Goal: Task Accomplishment & Management: Manage account settings

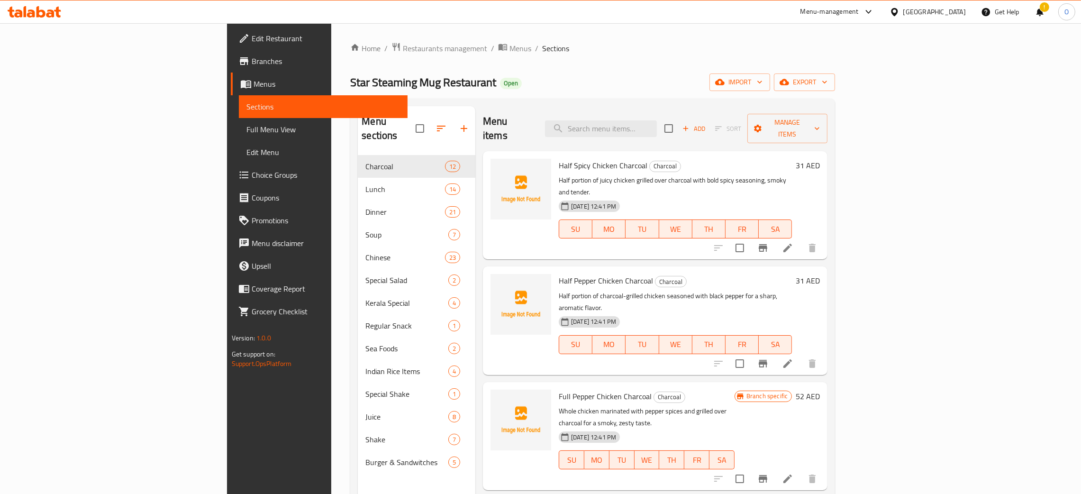
drag, startPoint x: 31, startPoint y: 122, endPoint x: 472, endPoint y: 3, distance: 456.6
click at [246, 124] on span "Full Menu View" at bounding box center [323, 129] width 154 height 11
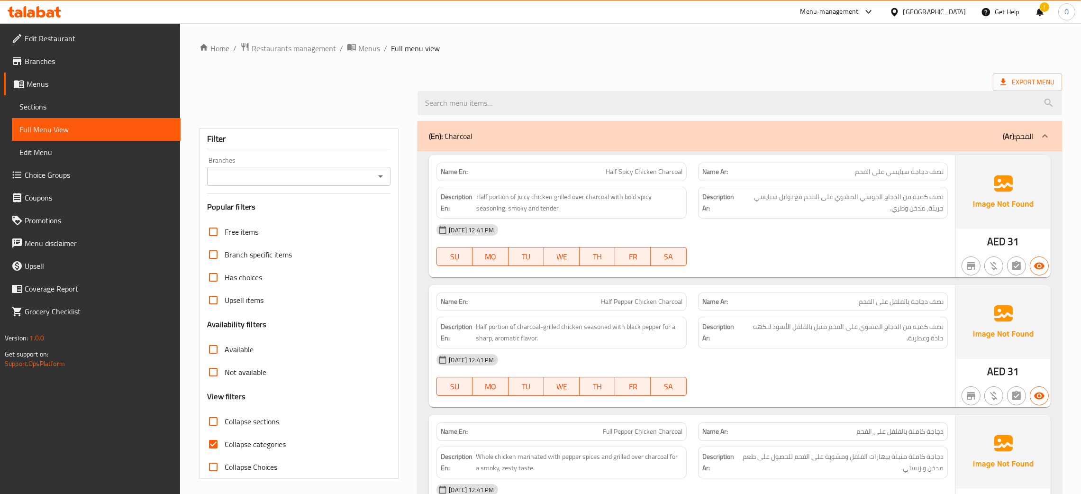
scroll to position [2218, 0]
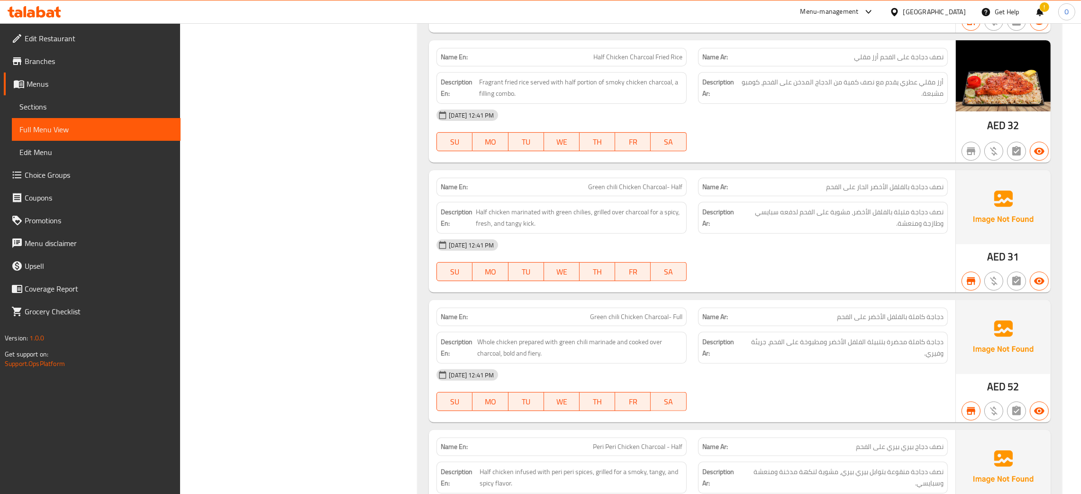
scroll to position [529, 0]
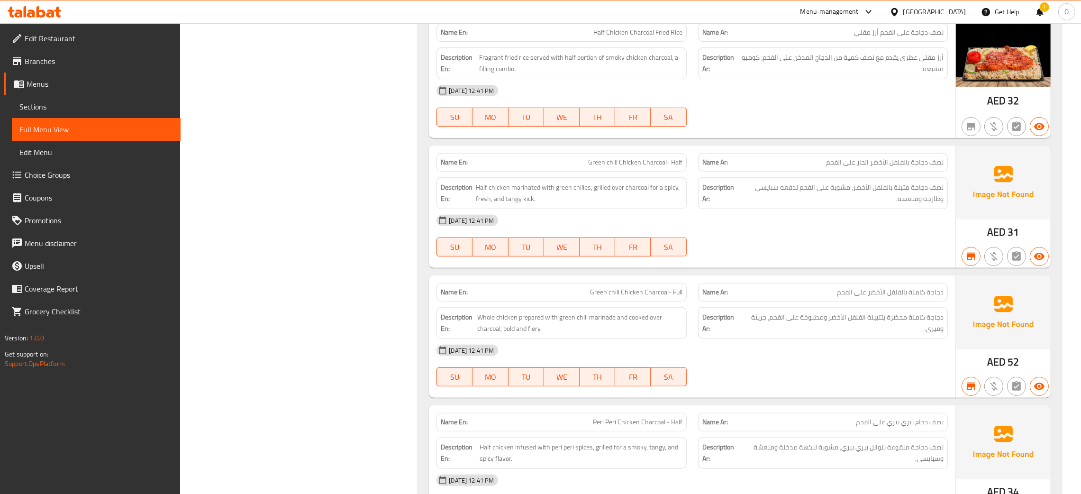
click at [657, 294] on span "Green chili Chicken Charcoal- Full" at bounding box center [636, 292] width 92 height 10
drag, startPoint x: 621, startPoint y: 292, endPoint x: 585, endPoint y: 290, distance: 35.6
click at [585, 290] on p "Name En: Green chili Chicken Charcoal- Full" at bounding box center [561, 292] width 241 height 10
copy span "Green chili"
click at [612, 162] on span "Green chili Chicken Charcoal- Half" at bounding box center [635, 162] width 94 height 10
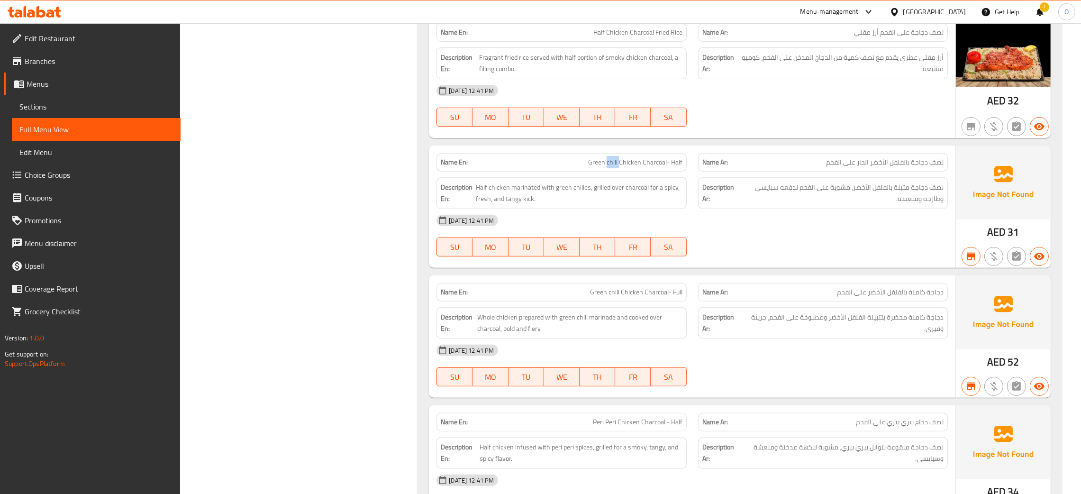
click at [612, 162] on span "Green chili Chicken Charcoal- Half" at bounding box center [635, 162] width 94 height 10
copy span "chili"
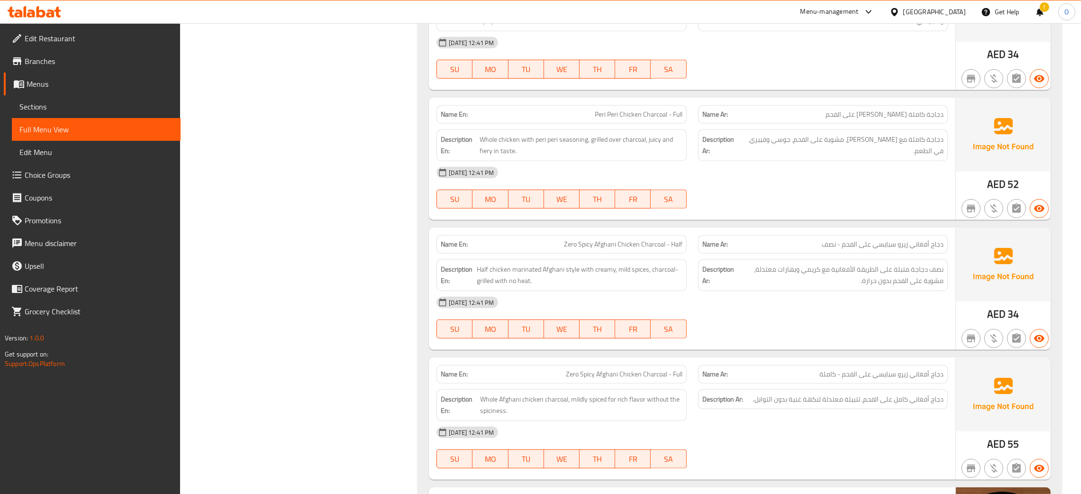
scroll to position [1358, 0]
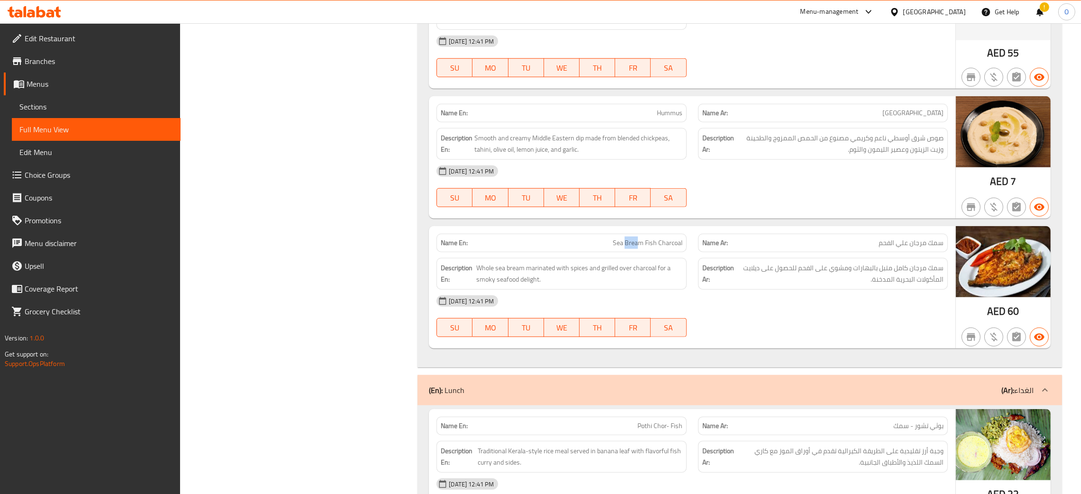
drag, startPoint x: 640, startPoint y: 247, endPoint x: 629, endPoint y: 246, distance: 11.4
click at [627, 247] on span "Sea Bream Fish Charcoal" at bounding box center [648, 243] width 70 height 10
drag, startPoint x: 645, startPoint y: 247, endPoint x: 611, endPoint y: 247, distance: 34.1
click at [611, 247] on p "Name En: Sea Bream Fish Charcoal" at bounding box center [561, 243] width 241 height 10
copy span "Sea Bream"
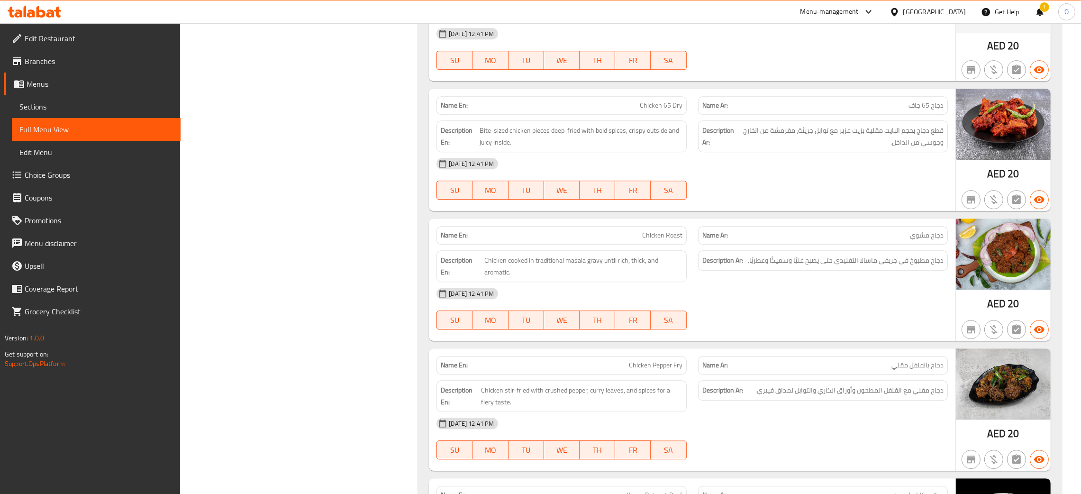
click at [679, 240] on span "Chicken Roast" at bounding box center [662, 235] width 40 height 10
copy span "Roast"
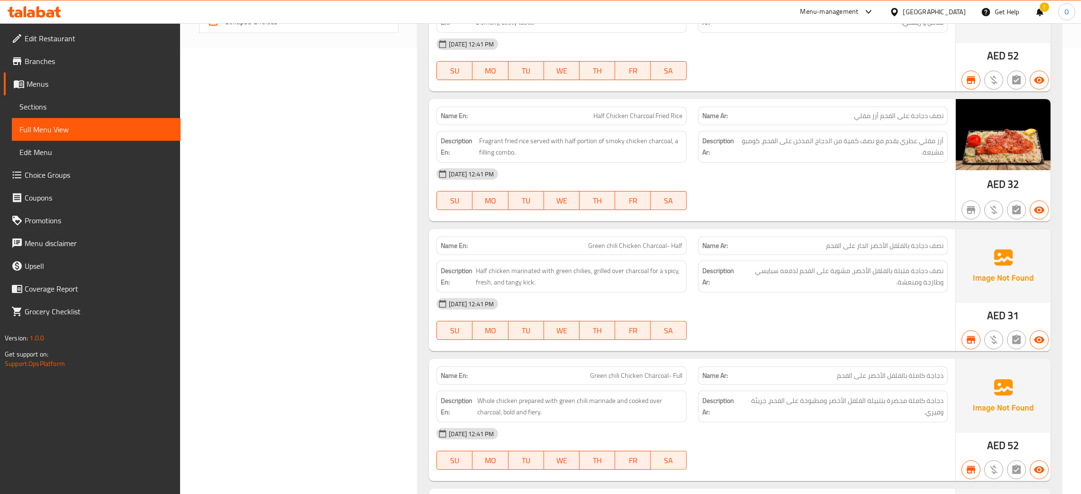
scroll to position [517, 0]
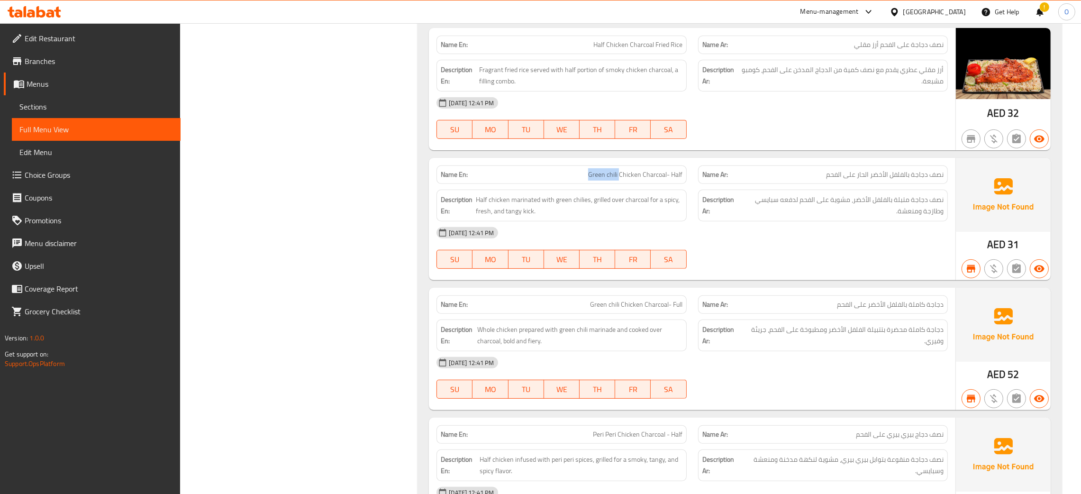
drag, startPoint x: 619, startPoint y: 176, endPoint x: 587, endPoint y: 178, distance: 32.3
click at [587, 178] on p "Name En: Green chili Chicken Charcoal- Half" at bounding box center [561, 175] width 241 height 10
copy span "Green chili"
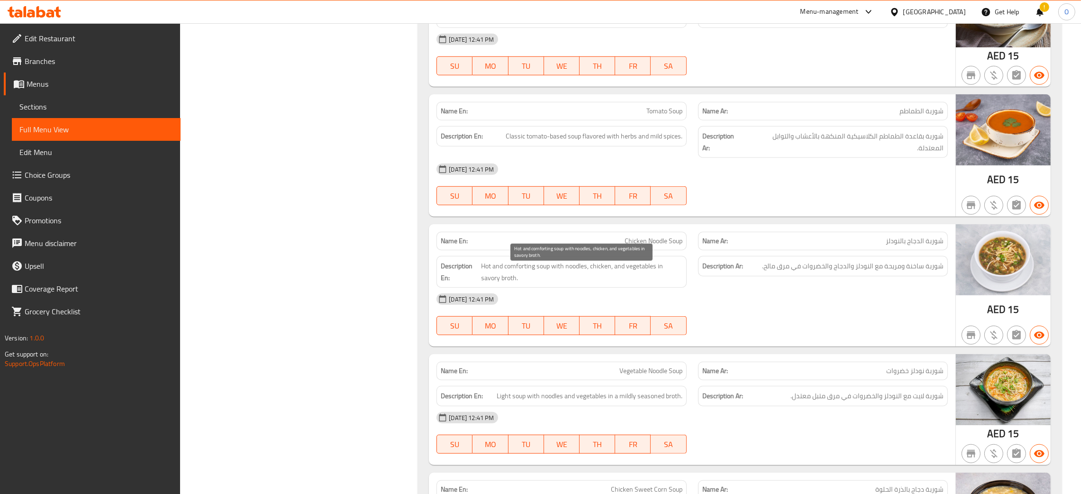
click at [520, 269] on span "Hot and comforting soup with noodles, chicken, and vegetables in savory broth." at bounding box center [582, 271] width 201 height 23
copy span "comforting"
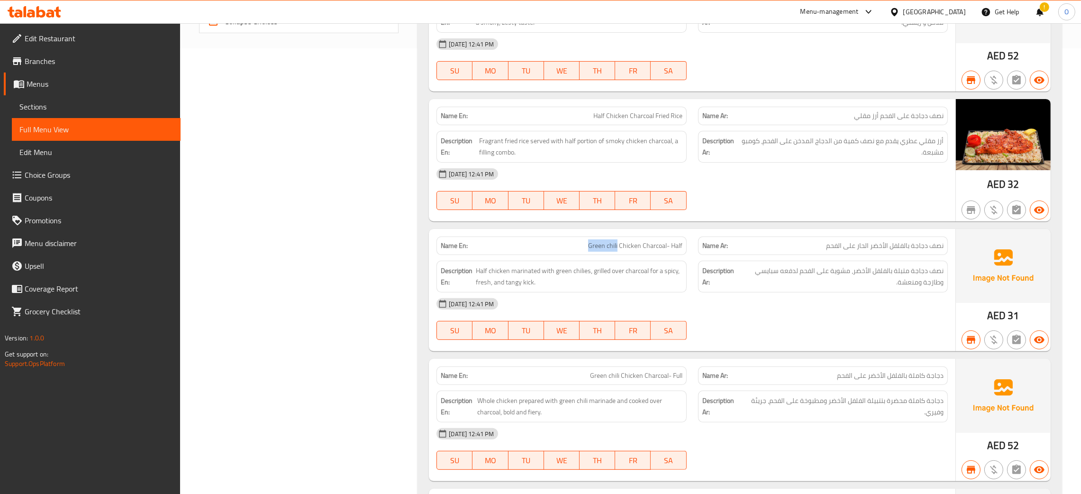
drag, startPoint x: 618, startPoint y: 250, endPoint x: 588, endPoint y: 249, distance: 29.4
click at [588, 249] on p "Name En: Green chili Chicken Charcoal- Half" at bounding box center [561, 246] width 241 height 10
copy span "Green chili"
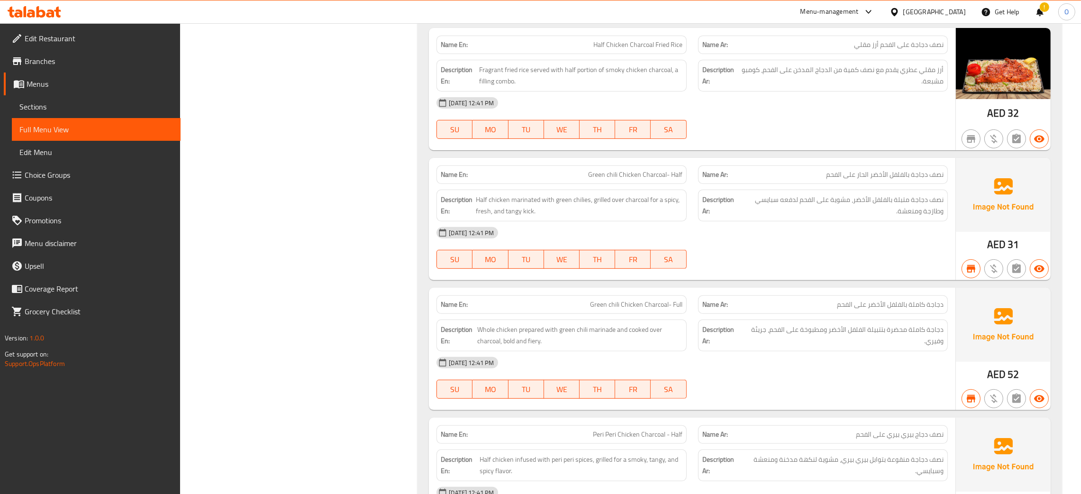
scroll to position [2218, 0]
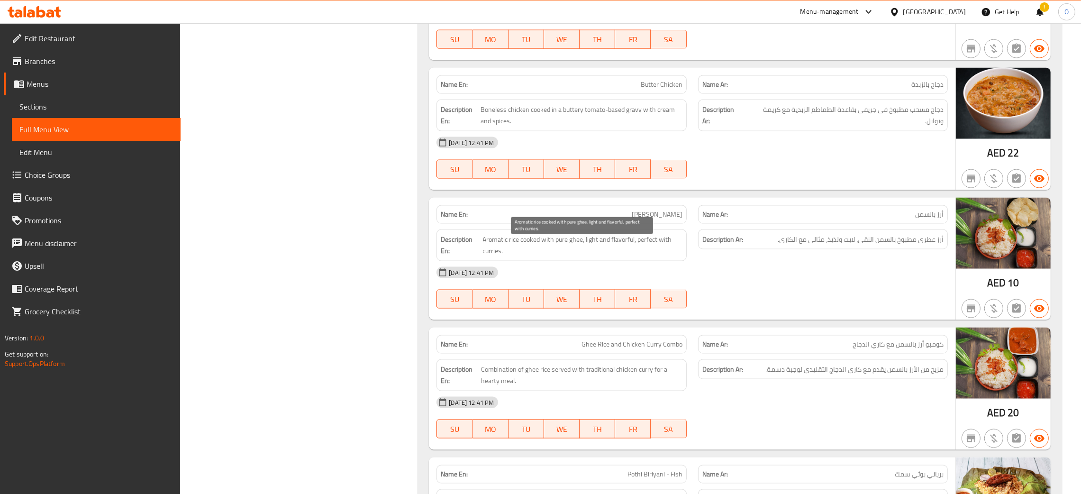
click at [644, 247] on span "Aromatic rice cooked with pure ghee, light and flavorful, perfect with curries." at bounding box center [583, 245] width 200 height 23
copy span "perfect"
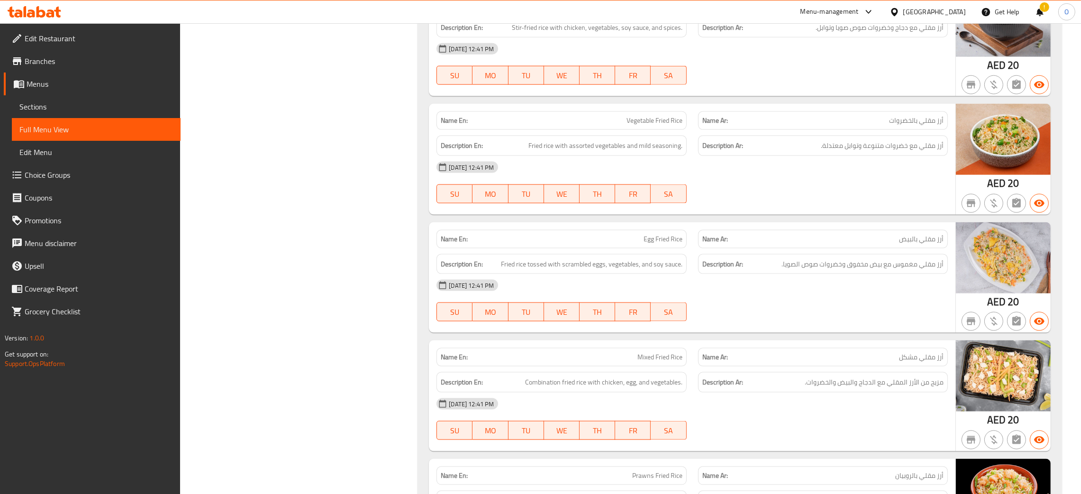
click at [338, 292] on div "Filter Branches Branches Popular filters Free items Branch specific items Has c…" at bounding box center [302, 98] width 219 height 14665
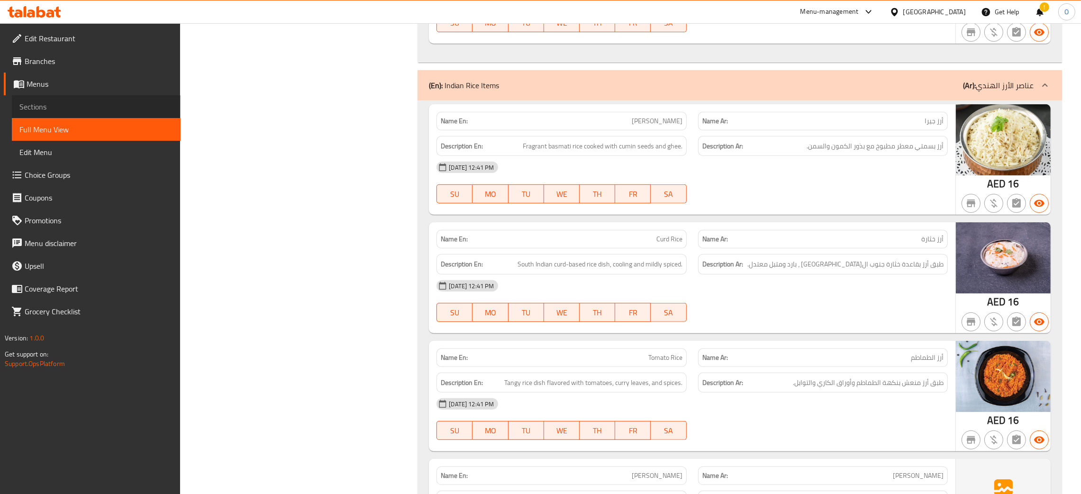
click at [50, 109] on span "Sections" at bounding box center [96, 106] width 154 height 11
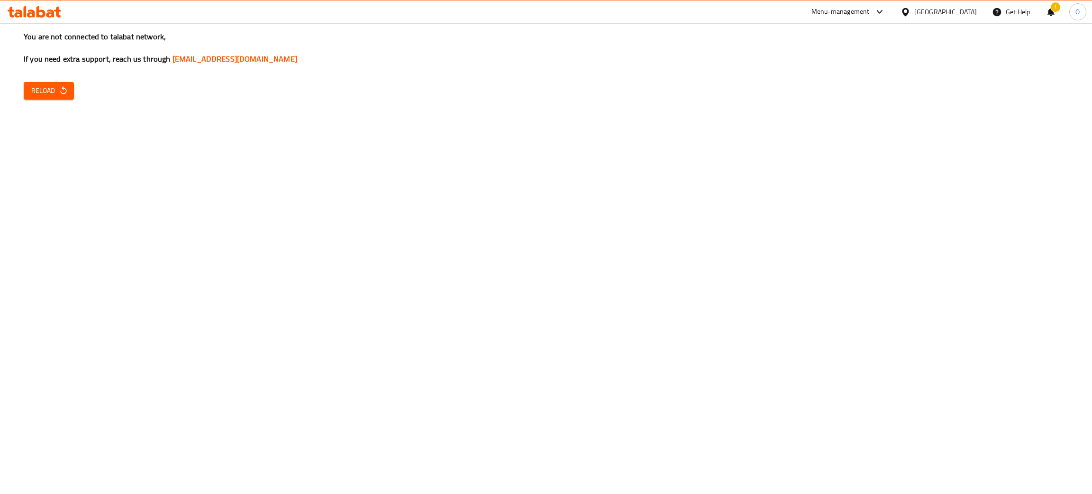
click at [56, 90] on span "Reload" at bounding box center [48, 91] width 35 height 12
click at [57, 91] on span "Reload" at bounding box center [48, 91] width 35 height 12
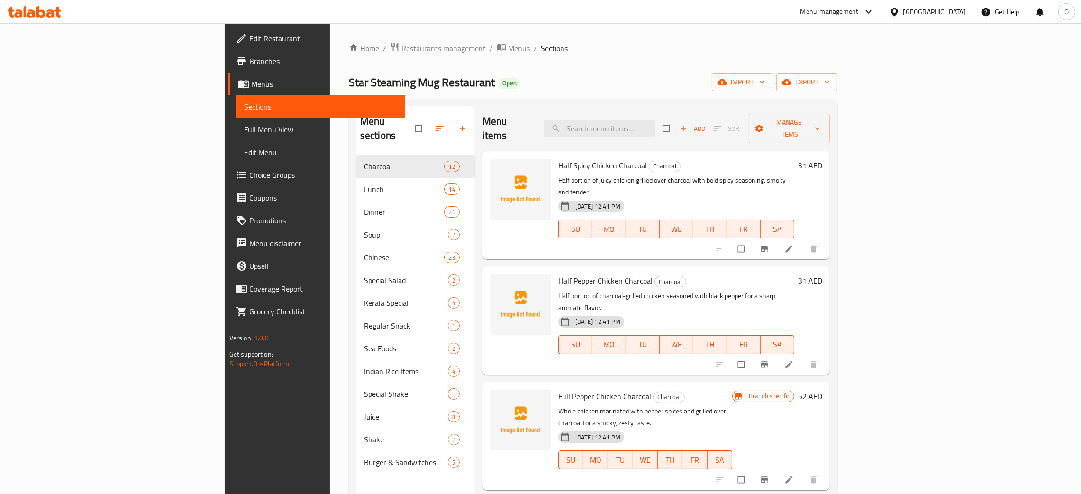
click at [244, 124] on span "Full Menu View" at bounding box center [321, 129] width 154 height 11
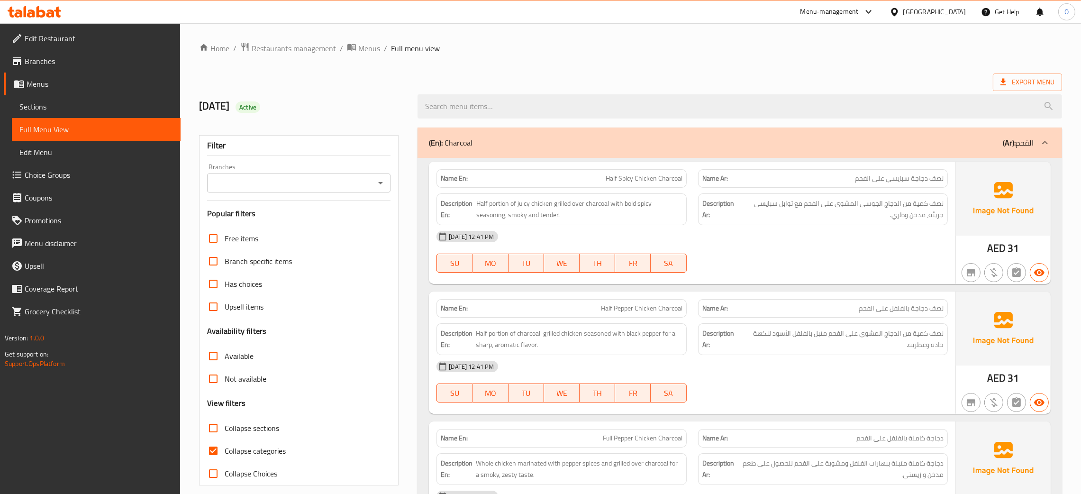
drag, startPoint x: 618, startPoint y: 68, endPoint x: 610, endPoint y: 65, distance: 8.5
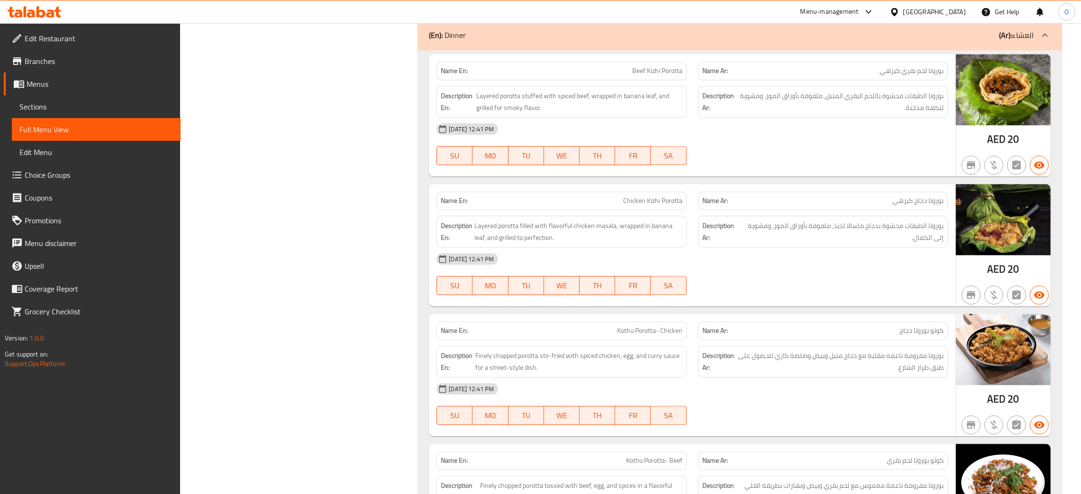
scroll to position [2225, 0]
